Goal: Task Accomplishment & Management: Complete application form

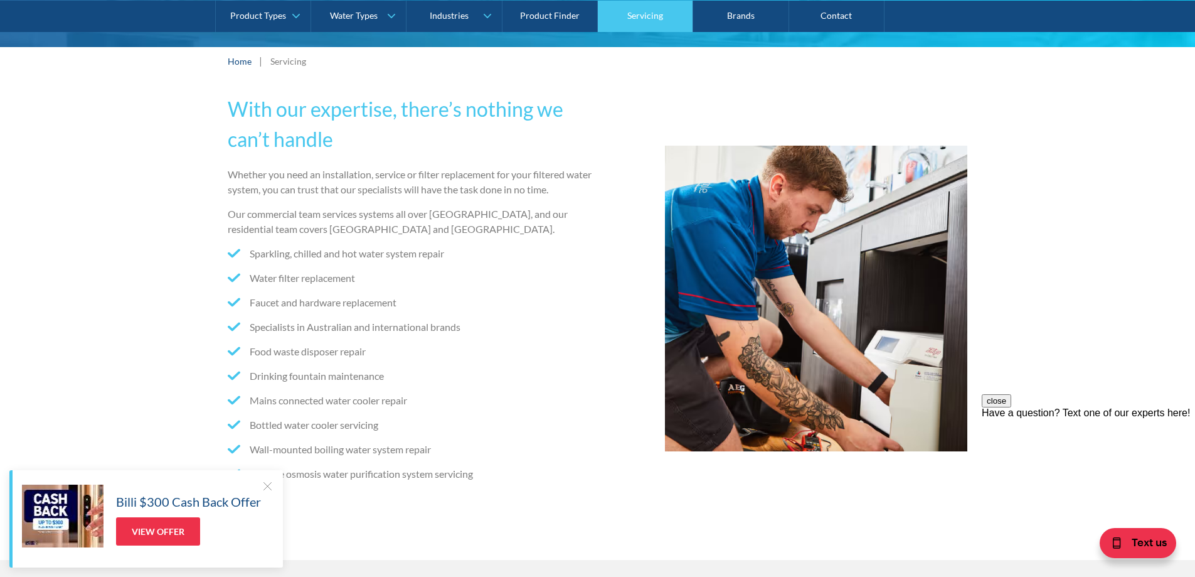
click at [613, 18] on link "Servicing" at bounding box center [645, 15] width 95 height 31
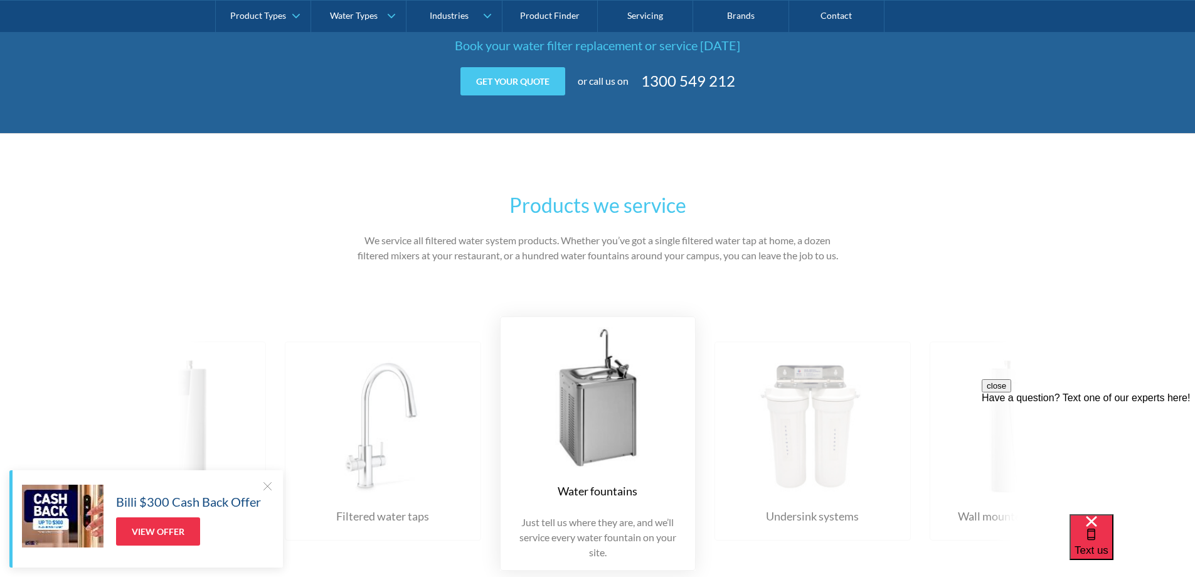
scroll to position [1694, 0]
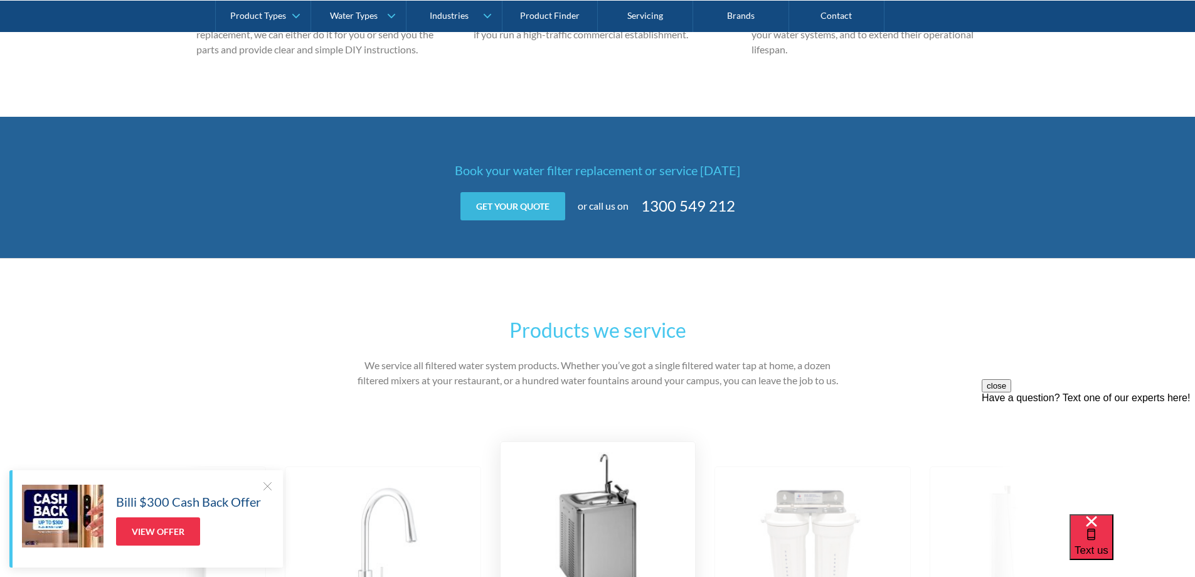
click at [531, 201] on link "Get your quote" at bounding box center [512, 206] width 105 height 28
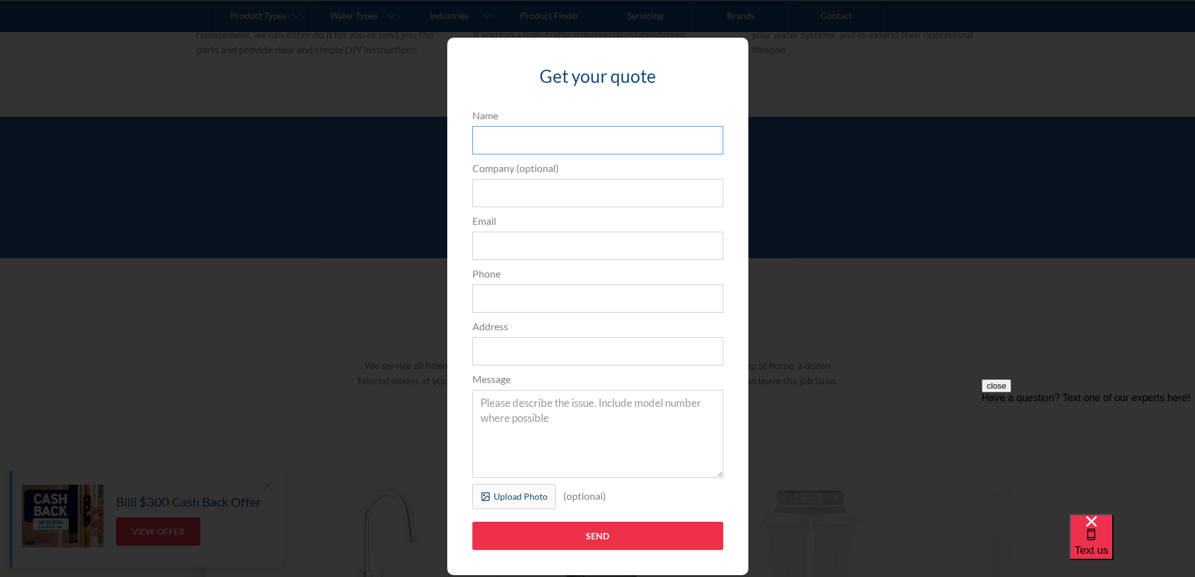
click at [546, 139] on input "Name" at bounding box center [597, 140] width 251 height 28
type input "Georgia"
type input "Berry Fitness 24|7"
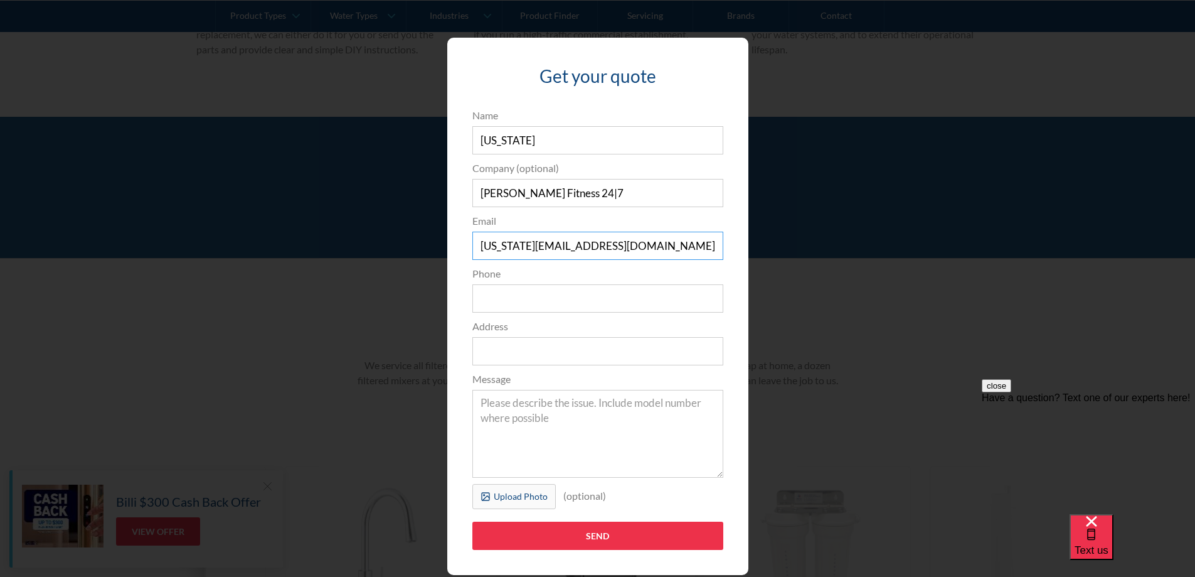
type input "georgia@berryfitness.com.au"
type input "0414234426"
click at [517, 350] on input "Address" at bounding box center [597, 351] width 251 height 28
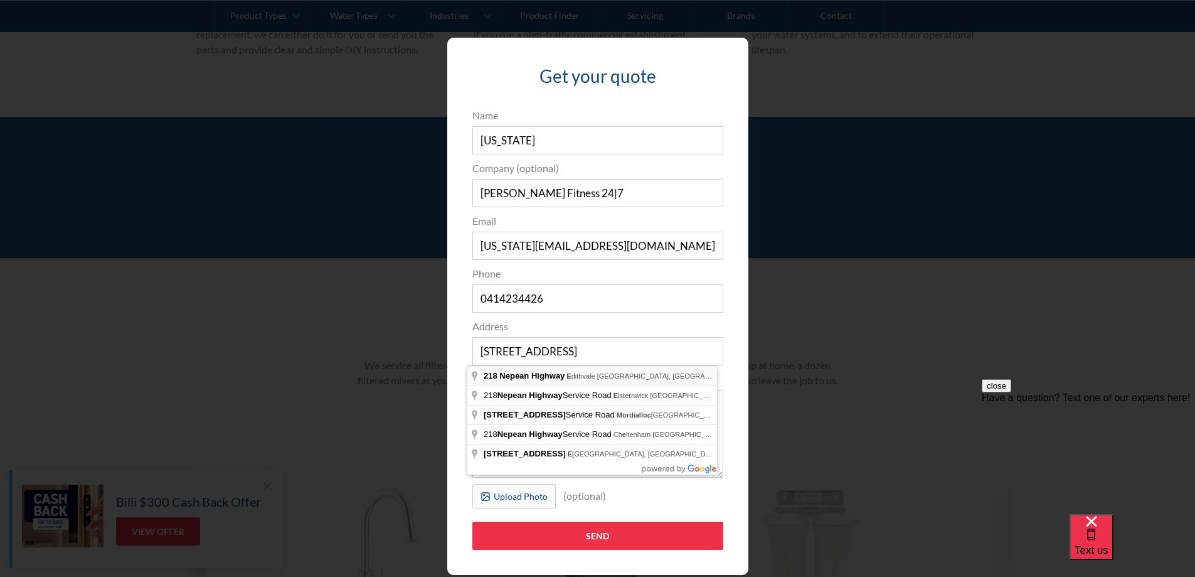
type input "218 Nepean Highway, Edithvale VIC, Australia"
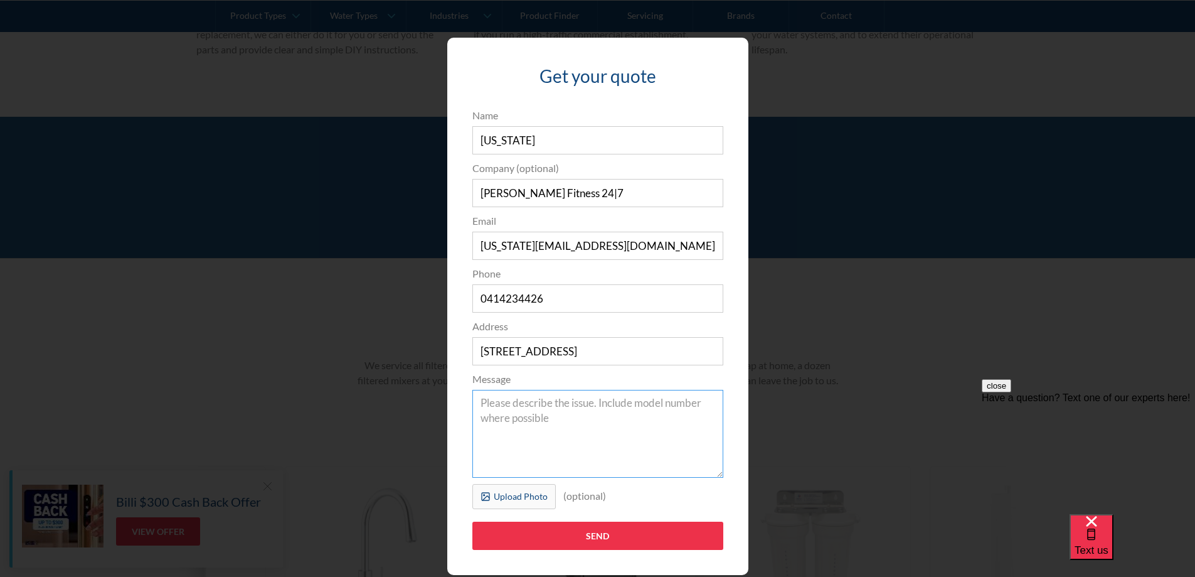
click at [547, 408] on textarea "Message" at bounding box center [597, 434] width 251 height 88
click at [550, 430] on textarea "We have a zip chill master which as a drinking tap which doesn't work and a ref…" at bounding box center [597, 434] width 251 height 88
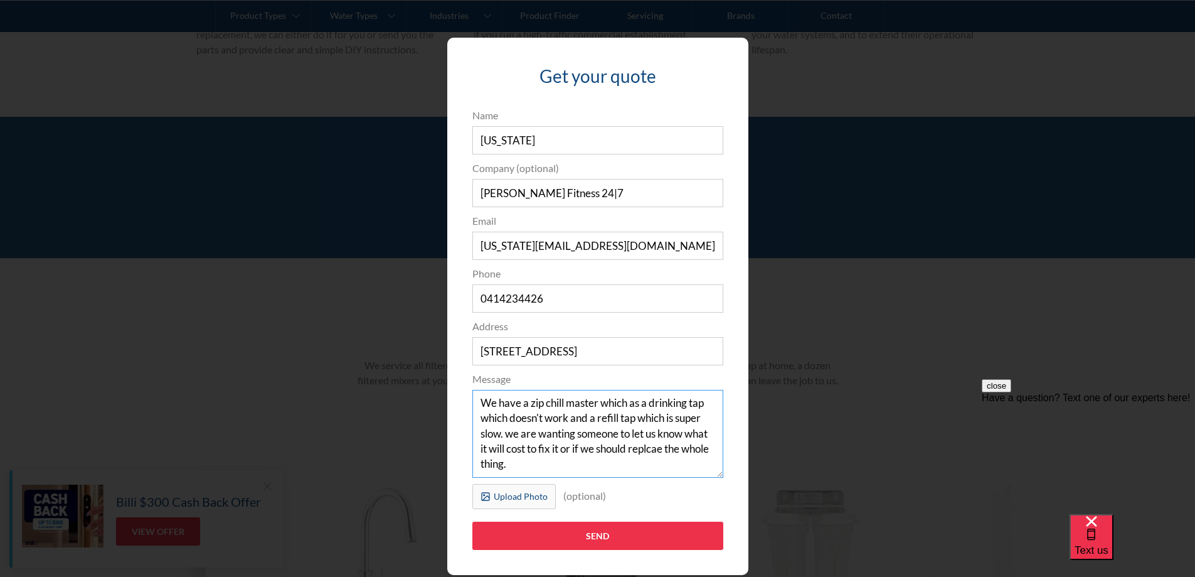
drag, startPoint x: 640, startPoint y: 457, endPoint x: 629, endPoint y: 447, distance: 14.7
click at [550, 466] on textarea "We have a zip chill master which as a drinking tap which doesn't work and a ref…" at bounding box center [597, 434] width 251 height 88
type textarea "We have a zip chill master which as a drinking tap which doesn't work and a ref…"
click at [565, 542] on input "Send" at bounding box center [597, 535] width 251 height 28
